Goal: Task Accomplishment & Management: Manage account settings

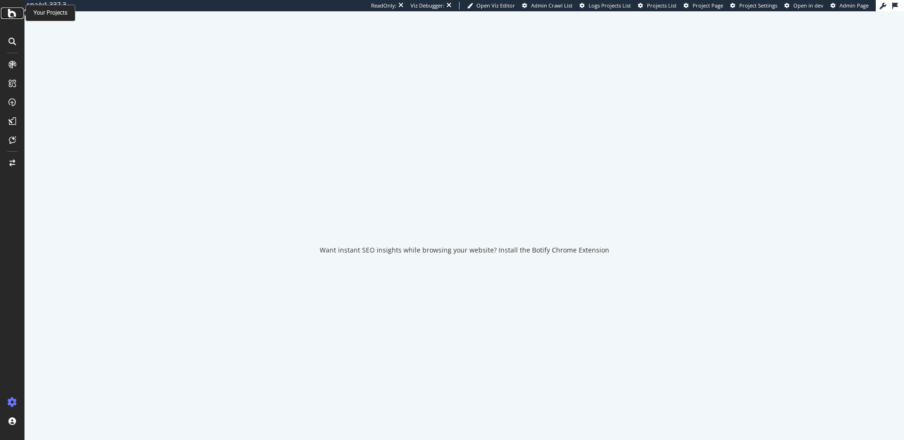
click at [13, 14] on icon at bounding box center [12, 13] width 8 height 11
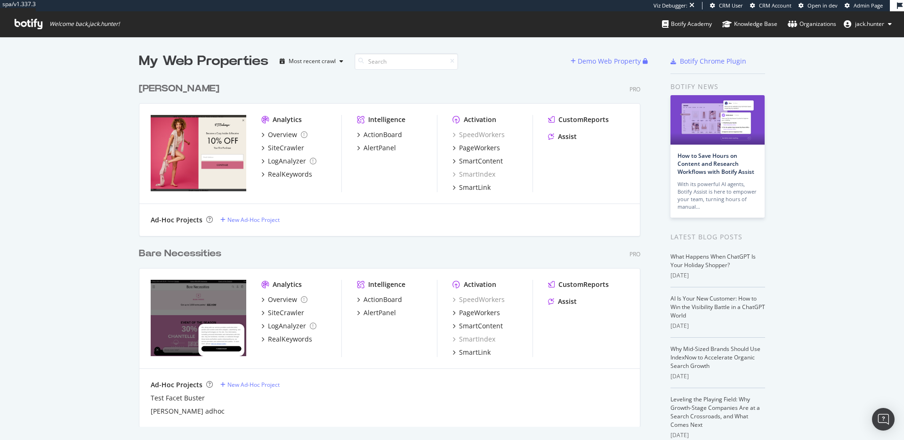
click at [186, 252] on div "Bare Necessities" at bounding box center [180, 254] width 82 height 14
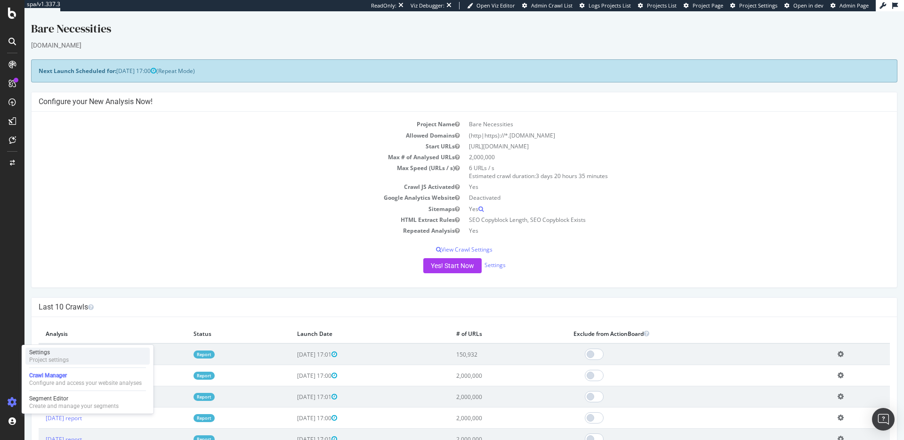
click at [60, 358] on div "Project settings" at bounding box center [49, 360] width 40 height 8
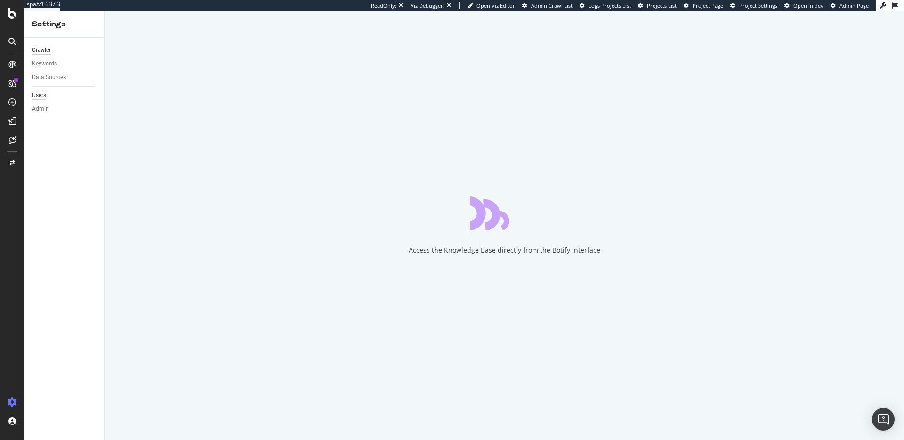
click at [40, 95] on div "Users" at bounding box center [39, 95] width 14 height 10
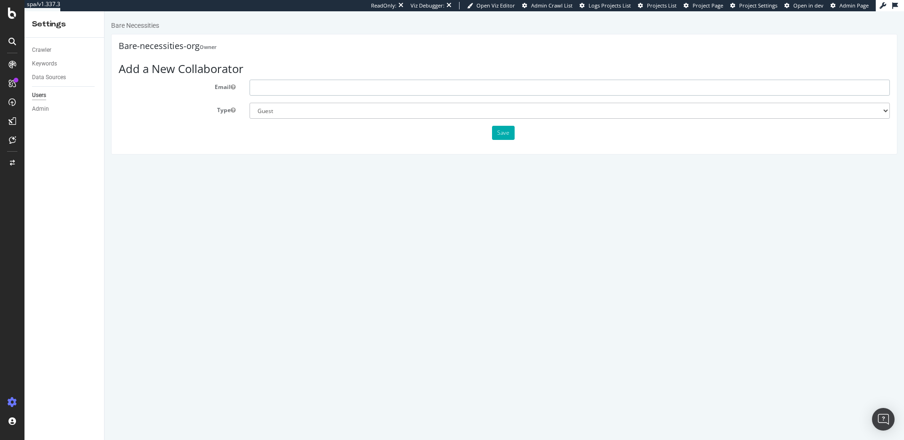
click at [291, 86] on input "text" at bounding box center [569, 88] width 640 height 16
type input "[PERSON_NAME][EMAIL_ADDRESS][PERSON_NAME][DOMAIN_NAME]"
click at [276, 108] on select "Administrator Guest" at bounding box center [569, 111] width 640 height 16
select select "1"
click at [249, 103] on select "Administrator Guest" at bounding box center [569, 111] width 640 height 16
